Goal: Task Accomplishment & Management: Manage account settings

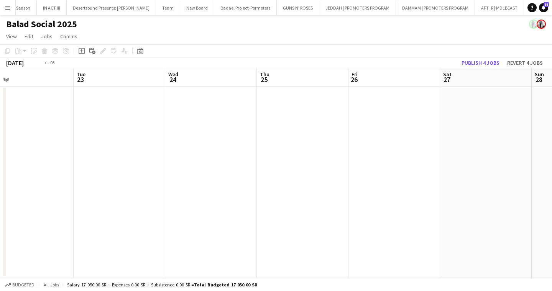
scroll to position [0, 300]
click at [11, 8] on button "Menu" at bounding box center [7, 7] width 15 height 15
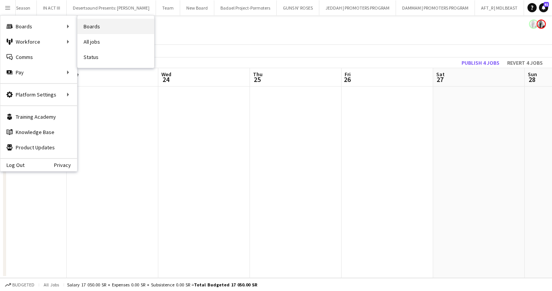
click at [85, 24] on link "Boards" at bounding box center [115, 26] width 77 height 15
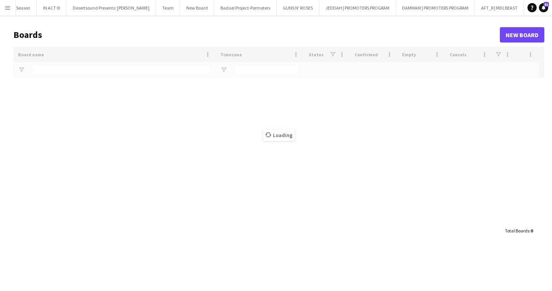
scroll to position [0, 1429]
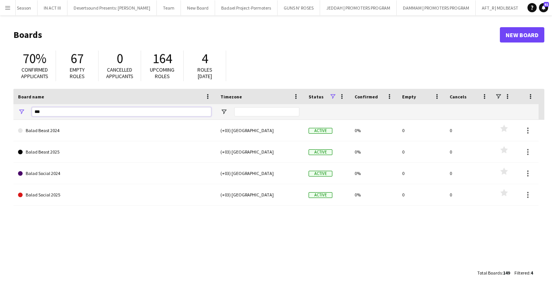
click at [167, 110] on input "***" at bounding box center [121, 111] width 179 height 9
type input "*"
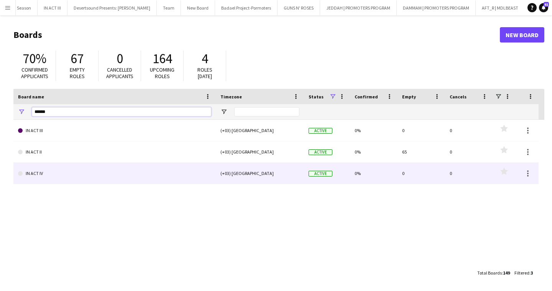
type input "******"
click at [133, 177] on link "IN ACT IV" at bounding box center [114, 173] width 193 height 21
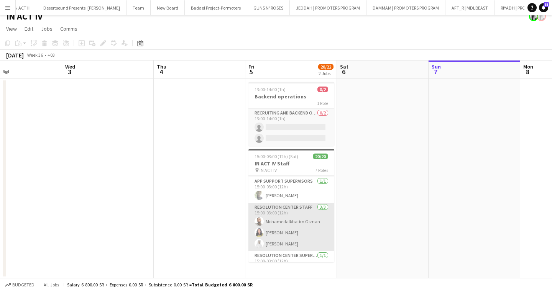
scroll to position [40, 0]
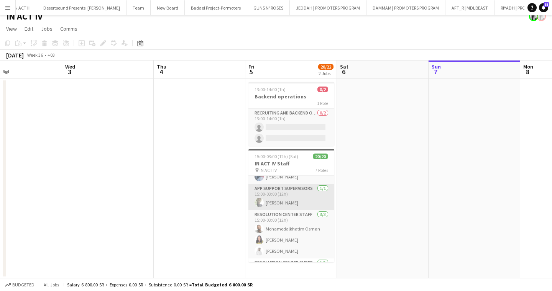
click at [273, 204] on app-card-role "App Support Supervisors [DATE] 15:00-03:00 (12h) [PERSON_NAME]" at bounding box center [291, 197] width 86 height 26
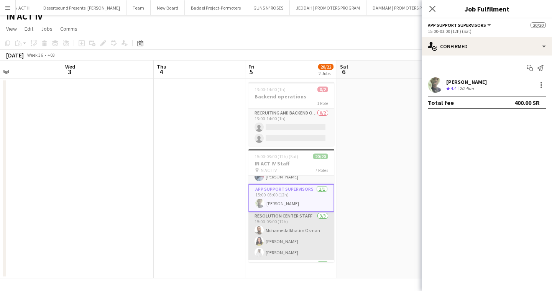
click at [289, 228] on app-card-role "Resolution Center Staff [DATE] 15:00-03:00 (12h) Mohamedalkhatim [PERSON_NAME] …" at bounding box center [291, 236] width 86 height 48
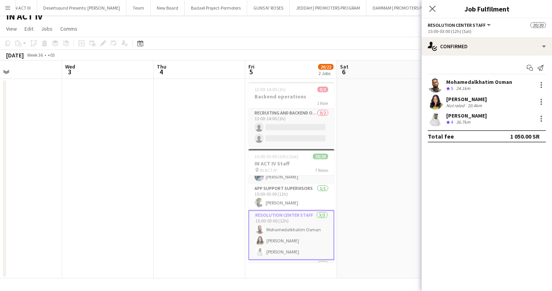
click at [289, 228] on app-card-role "Resolution Center Staff [DATE] 15:00-03:00 (12h) Mohamedalkhatim [PERSON_NAME] …" at bounding box center [291, 235] width 86 height 50
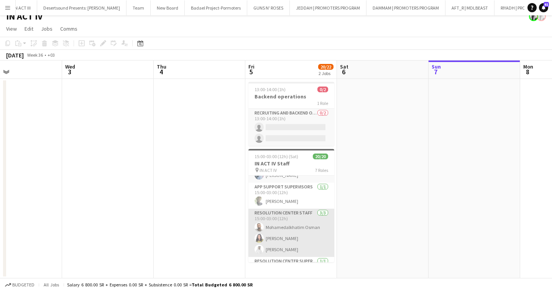
scroll to position [3, 0]
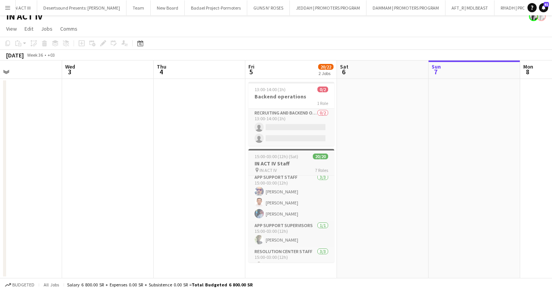
click at [286, 165] on h3 "IN ACT IV Staff" at bounding box center [291, 163] width 86 height 7
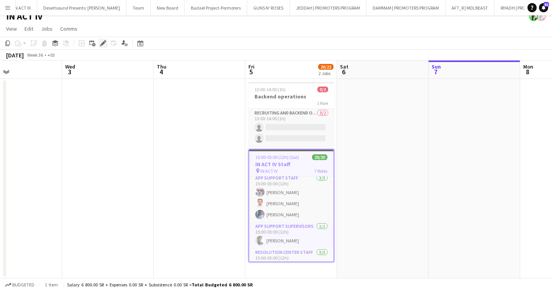
click at [105, 45] on icon "Edit" at bounding box center [103, 43] width 6 height 6
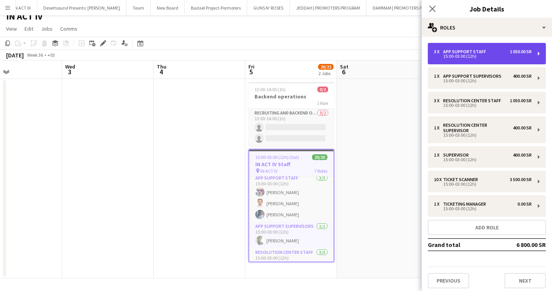
click at [478, 57] on div "15:00-03:00 (12h)" at bounding box center [483, 56] width 98 height 4
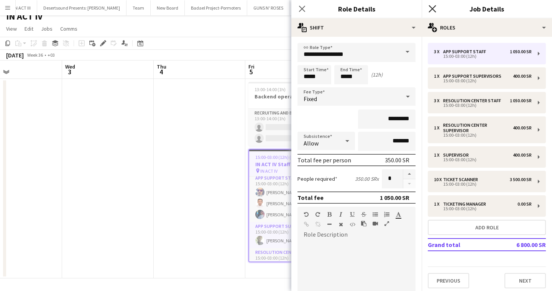
click at [435, 9] on icon "Close pop-in" at bounding box center [431, 8] width 7 height 7
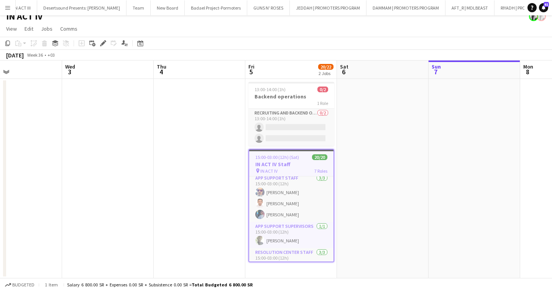
click at [399, 170] on app-date-cell at bounding box center [383, 179] width 92 height 200
